Goal: Task Accomplishment & Management: Complete application form

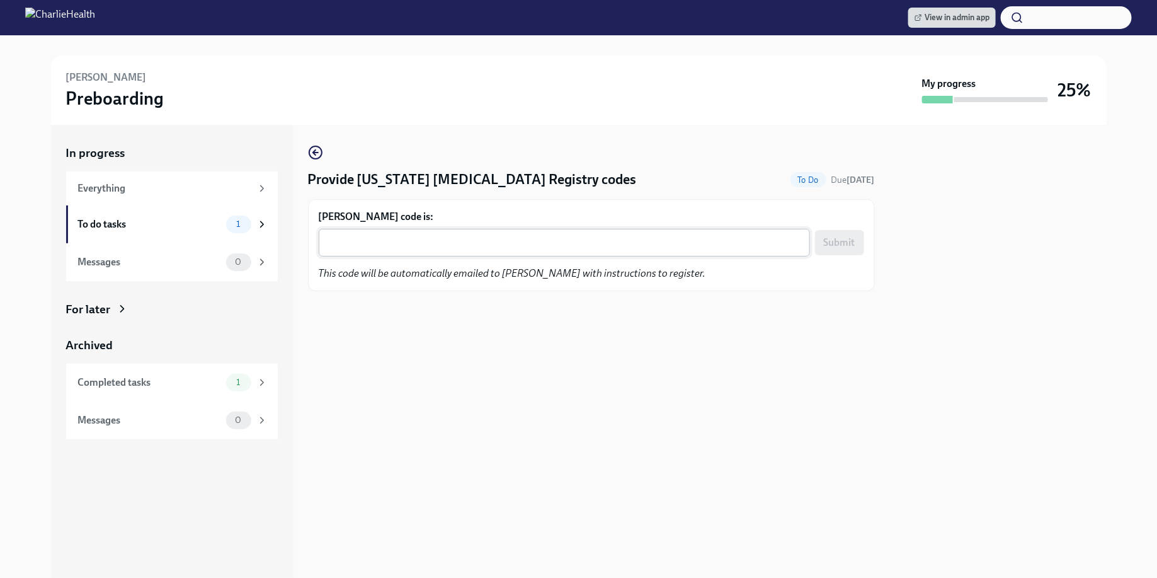
click at [487, 231] on div "x ​" at bounding box center [564, 243] width 491 height 28
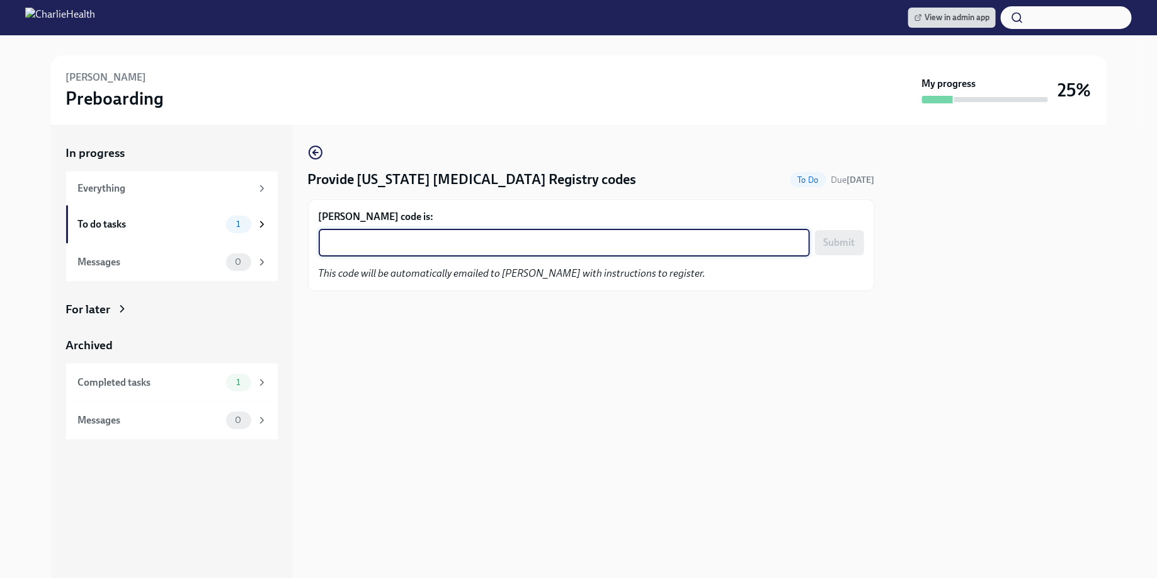
paste textarea "ATJNF27YY1D9"
type textarea "ATJNF27YY1D9"
click at [856, 229] on div "ATJNF27YY1D9 ATJNF27YY1D9 x ​ Submit" at bounding box center [592, 243] width 546 height 28
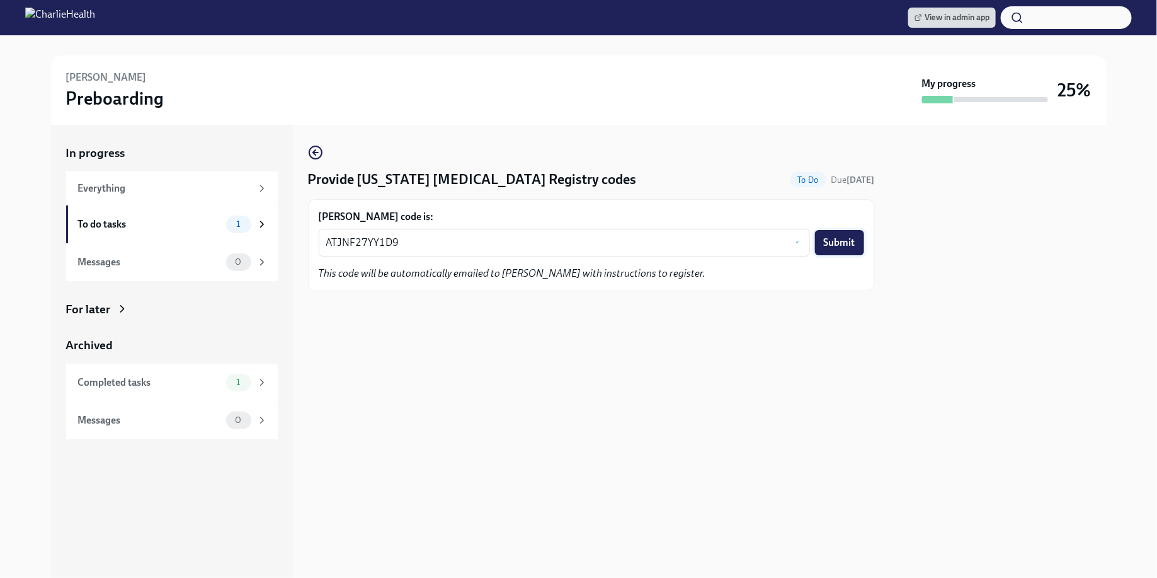
click at [852, 243] on span "Submit" at bounding box center [840, 242] width 32 height 13
click at [929, 8] on link "View in admin app" at bounding box center [953, 18] width 88 height 20
click at [360, 236] on textarea "WYLCH4BYFS3J" at bounding box center [531, 242] width 411 height 15
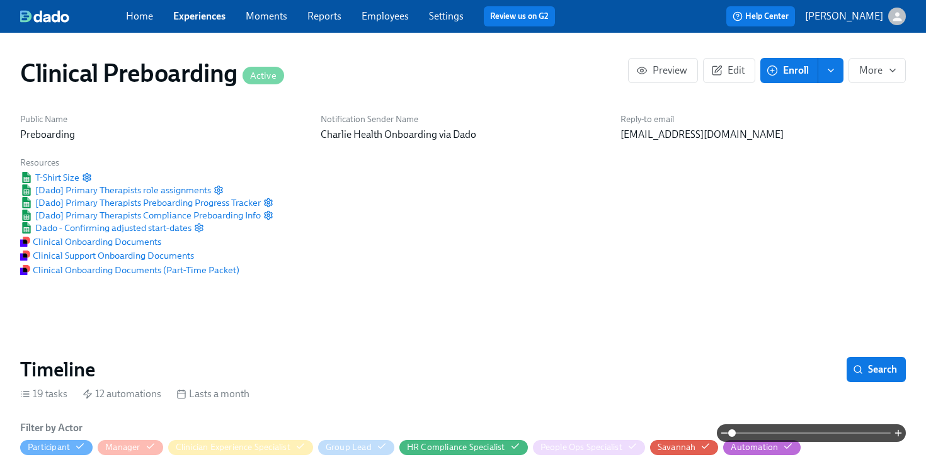
click at [379, 17] on link "Employees" at bounding box center [385, 16] width 47 height 12
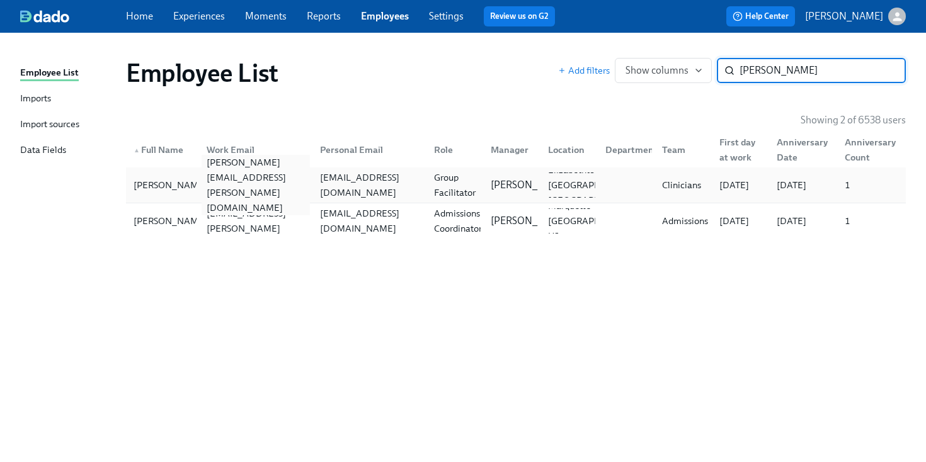
type input "[PERSON_NAME]"
click at [297, 180] on div "[PERSON_NAME][EMAIL_ADDRESS][PERSON_NAME][DOMAIN_NAME]" at bounding box center [256, 185] width 109 height 60
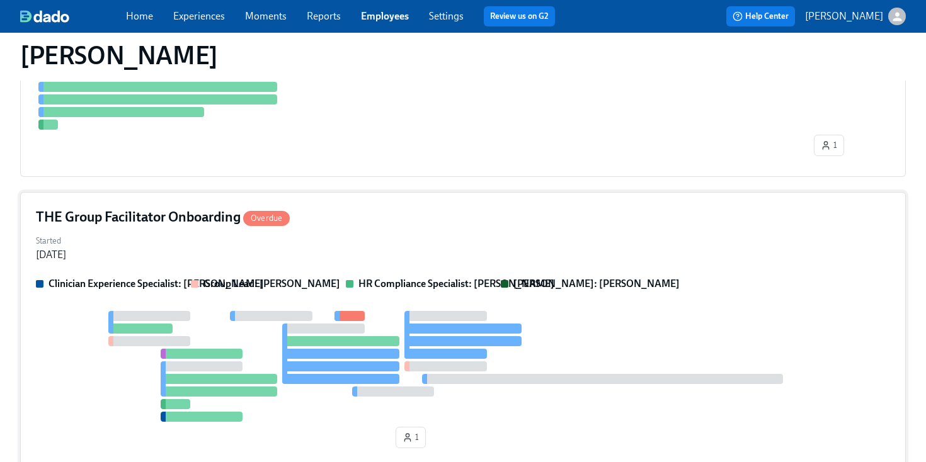
scroll to position [599, 0]
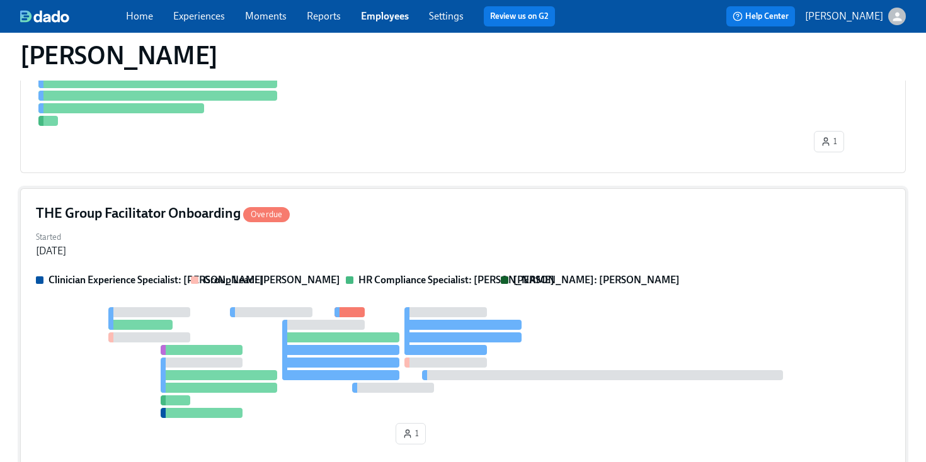
click at [455, 277] on strong "HR Compliance Specialist: [PERSON_NAME]" at bounding box center [457, 280] width 196 height 12
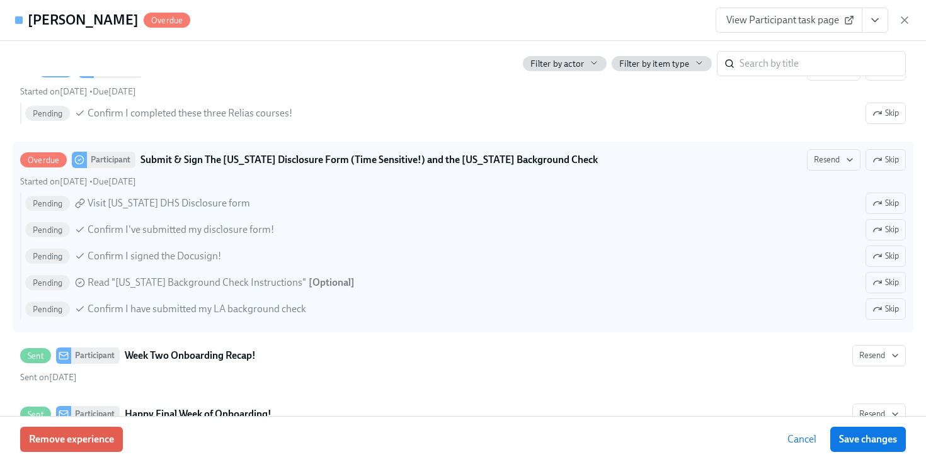
scroll to position [2020, 0]
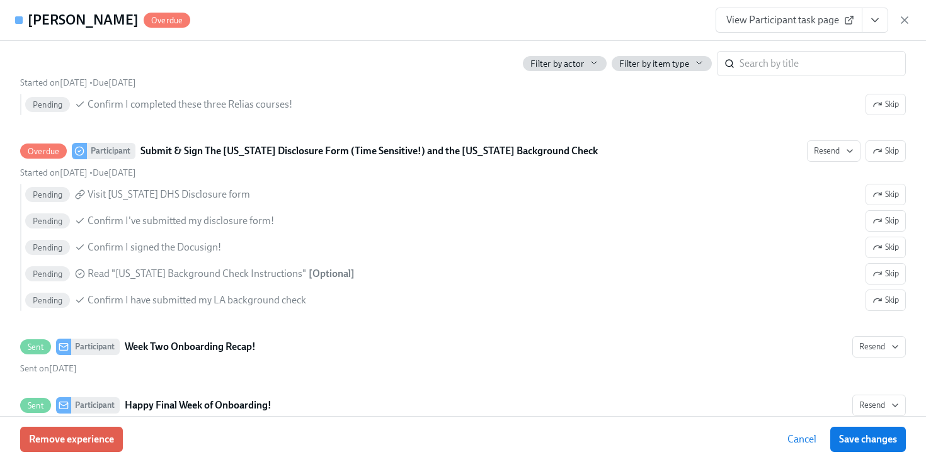
click at [878, 25] on icon "View task page" at bounding box center [875, 20] width 13 height 13
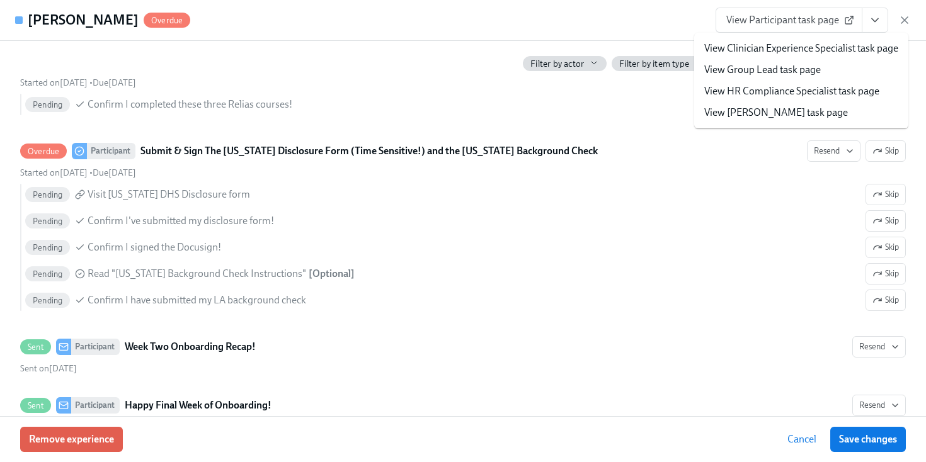
click at [783, 96] on link "View HR Compliance Specialist task page" at bounding box center [791, 91] width 175 height 14
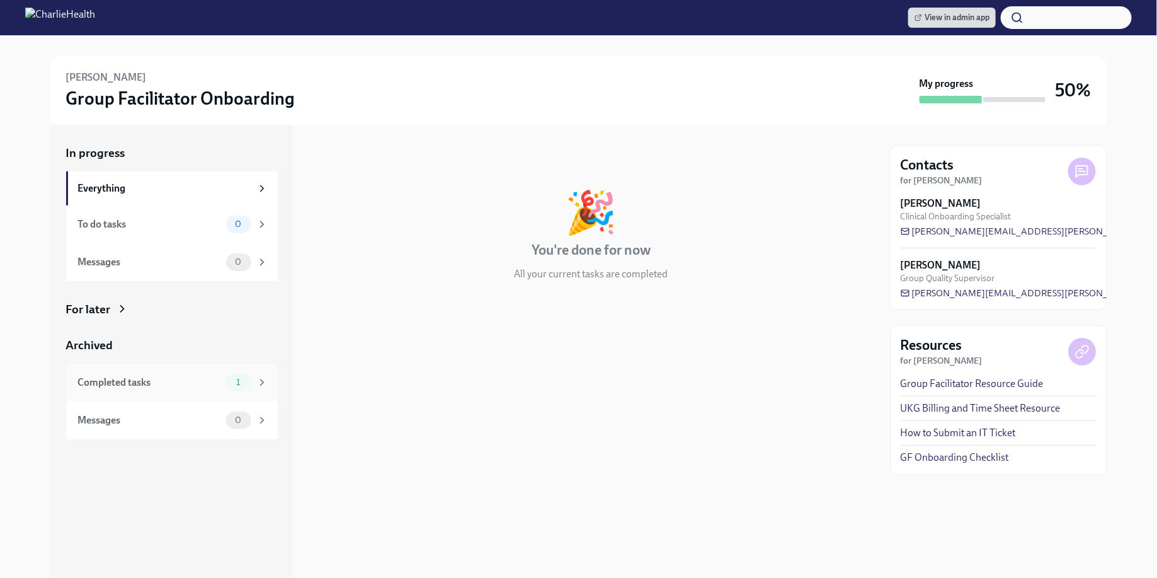
click at [221, 374] on div "Completed tasks 1" at bounding box center [173, 383] width 190 height 18
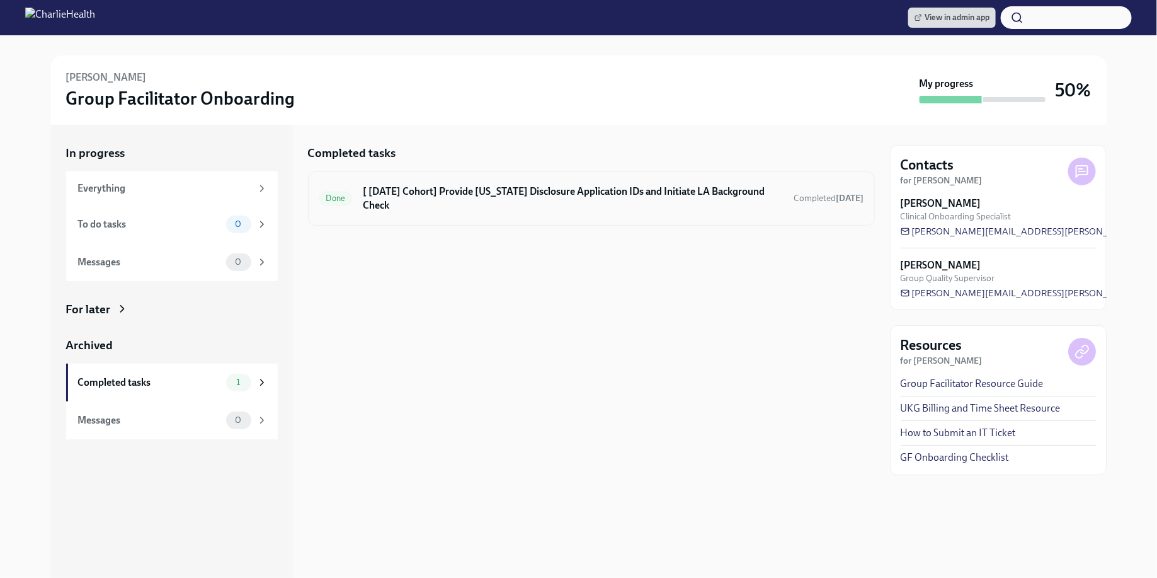
click at [473, 193] on h6 "[ [DATE] Cohort] Provide [US_STATE] Disclosure Application IDs and Initiate LA …" at bounding box center [573, 199] width 421 height 28
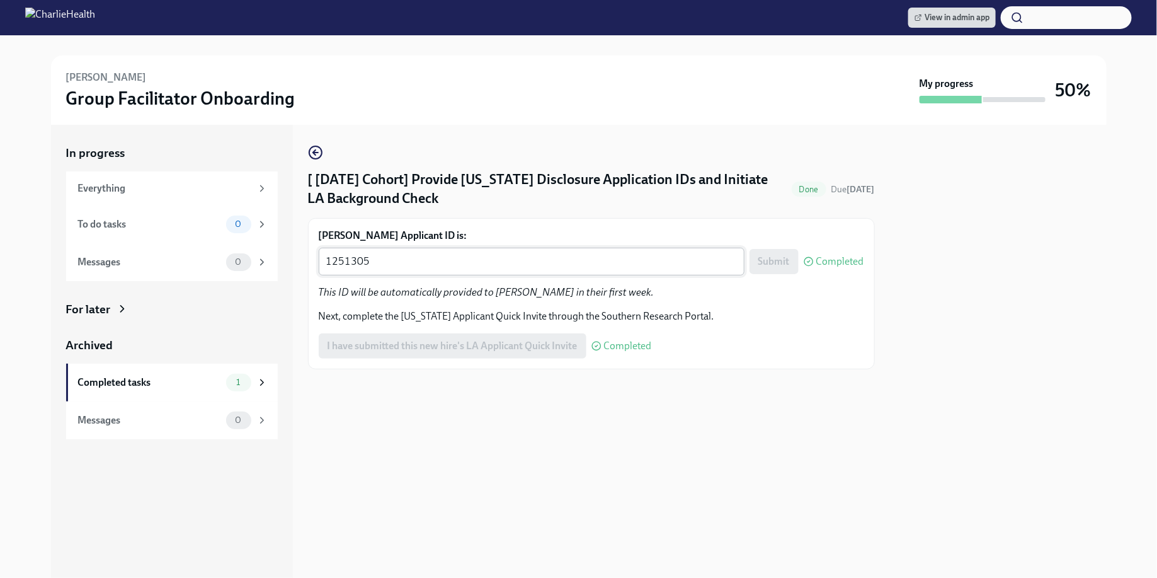
click at [445, 256] on textarea "1251305" at bounding box center [531, 261] width 411 height 15
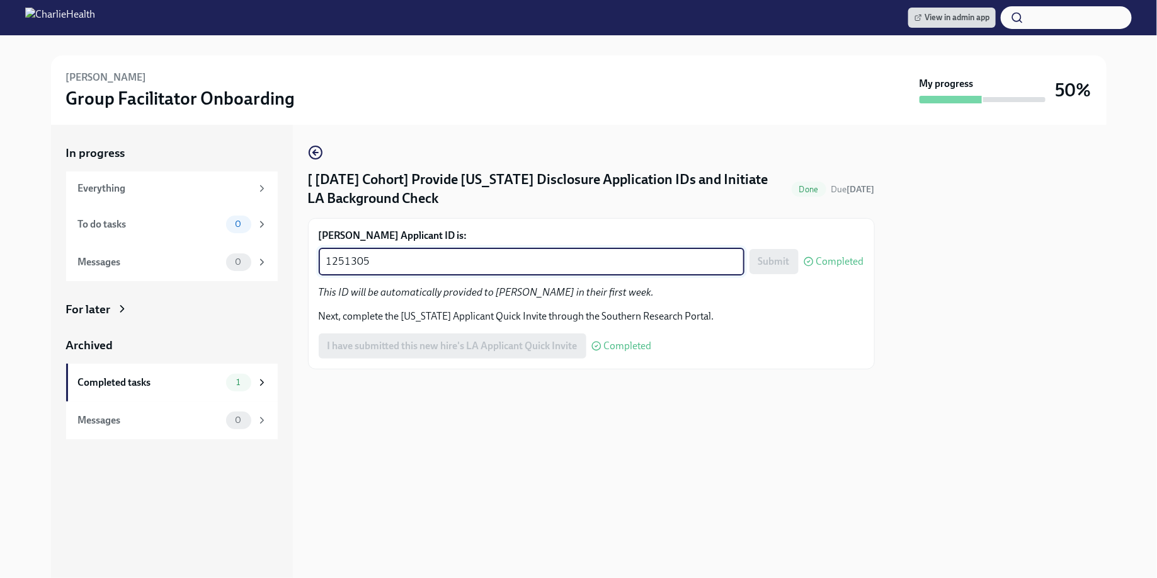
click at [445, 256] on textarea "1251305" at bounding box center [531, 261] width 411 height 15
